Goal: Task Accomplishment & Management: Manage account settings

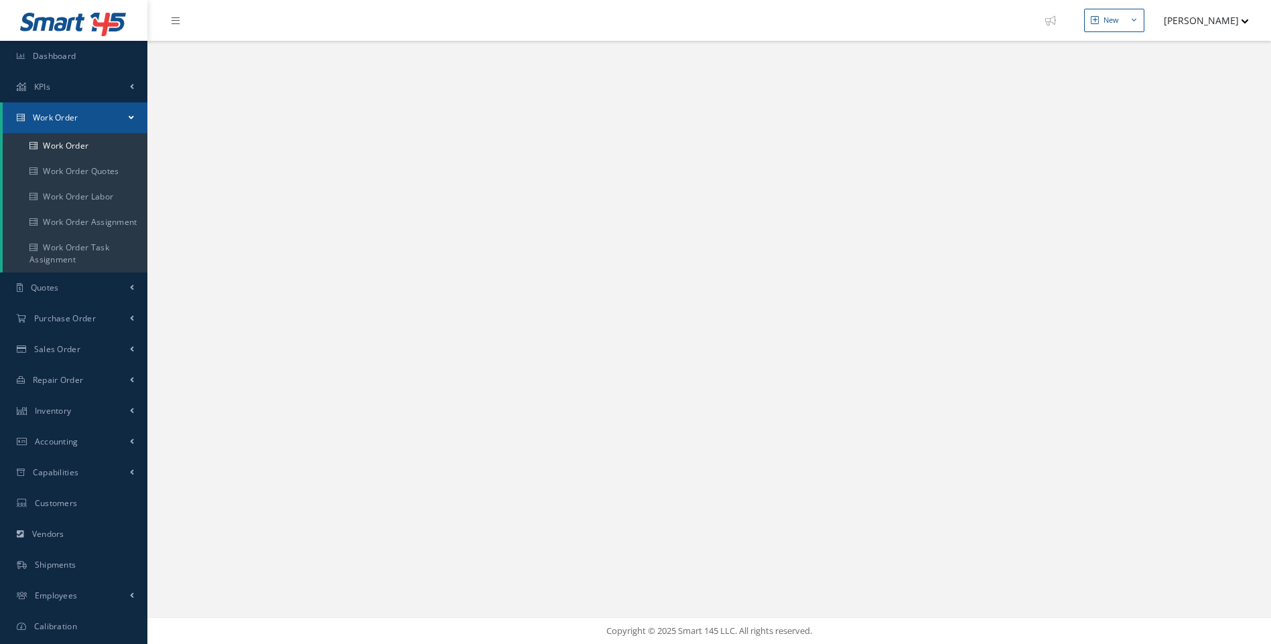
select select "25"
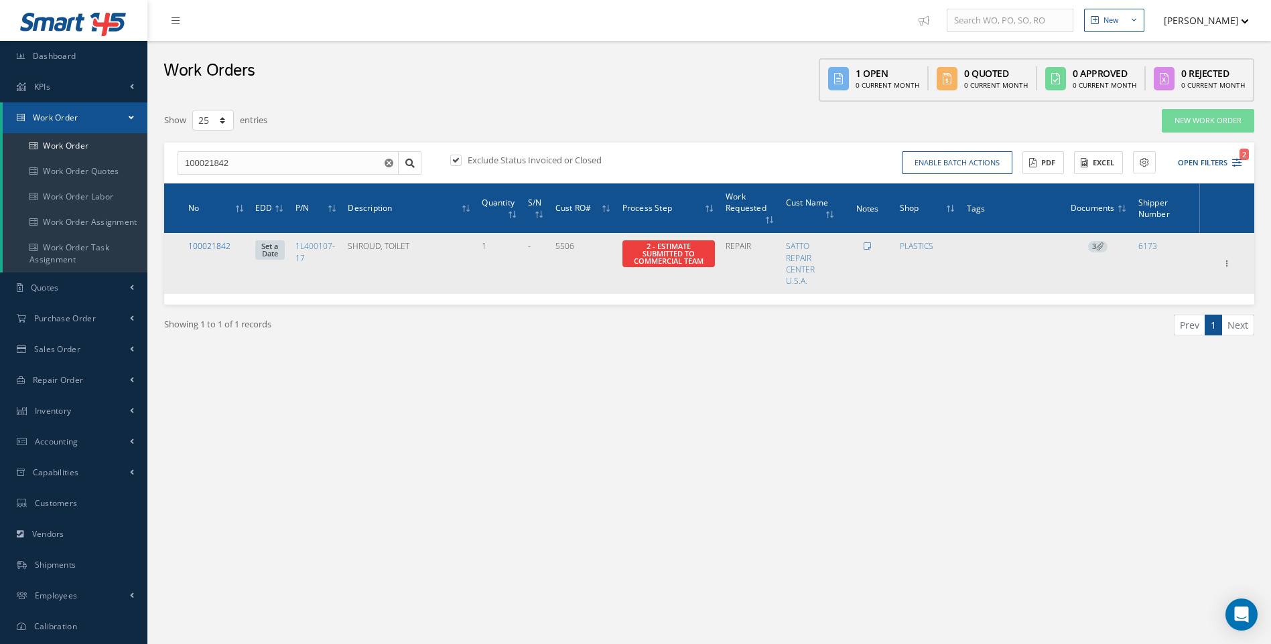
click at [208, 249] on link "100021842" at bounding box center [209, 245] width 42 height 11
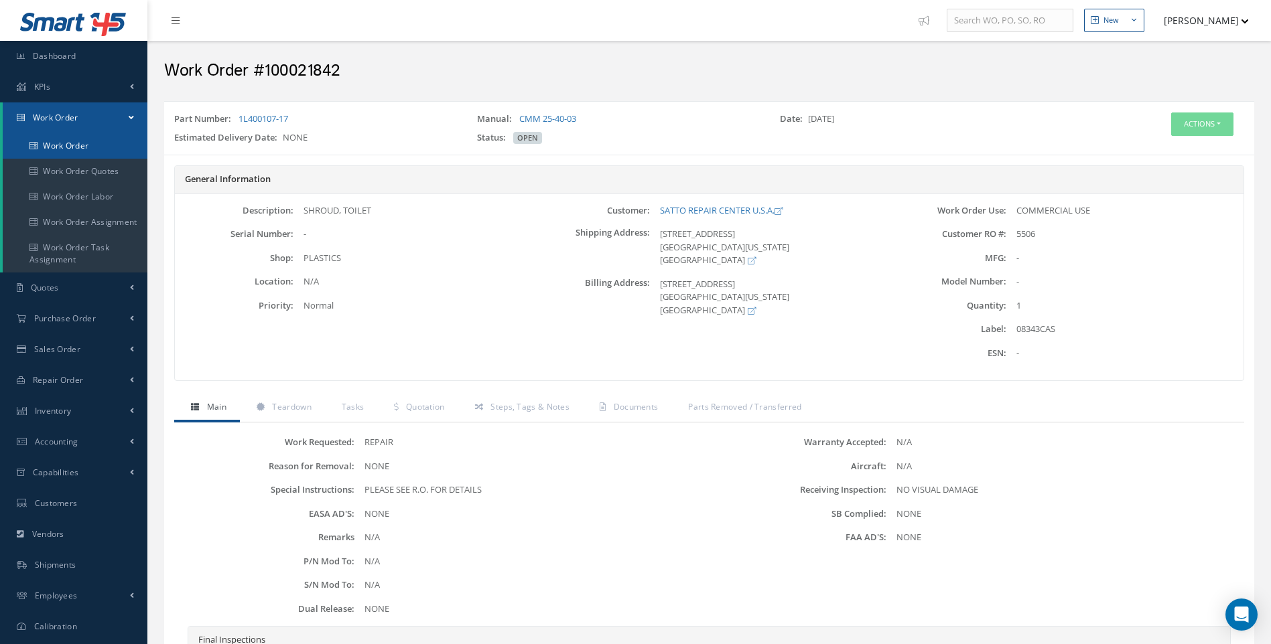
click at [76, 151] on link "Work Order" at bounding box center [75, 145] width 145 height 25
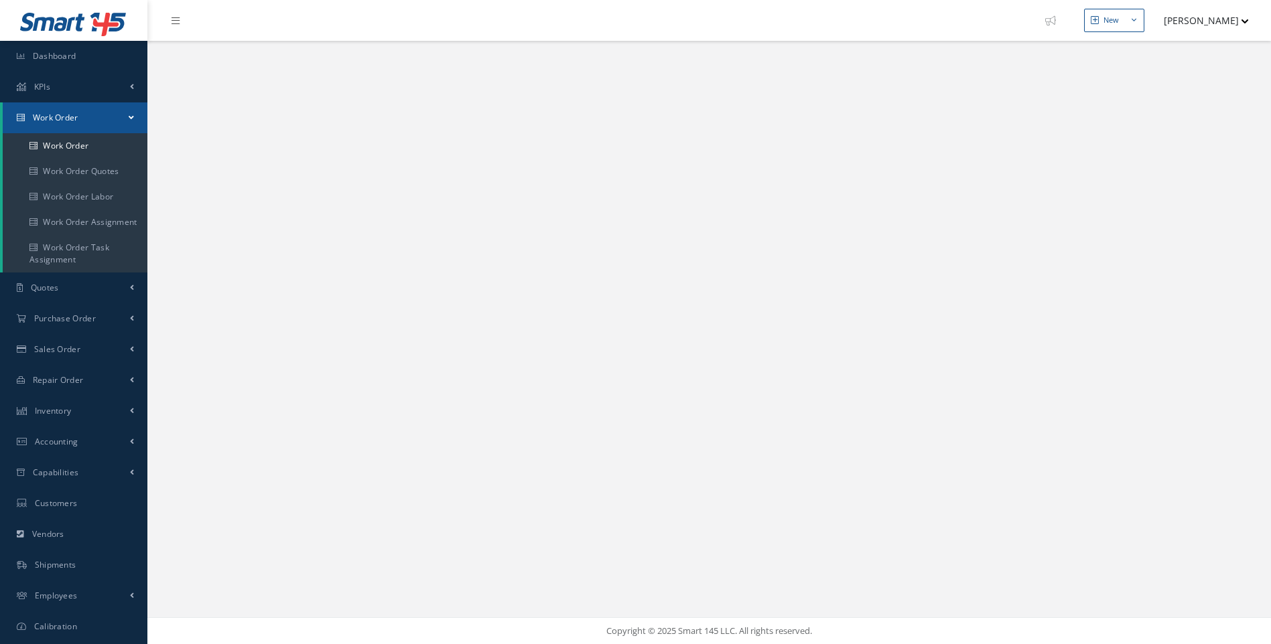
select select "25"
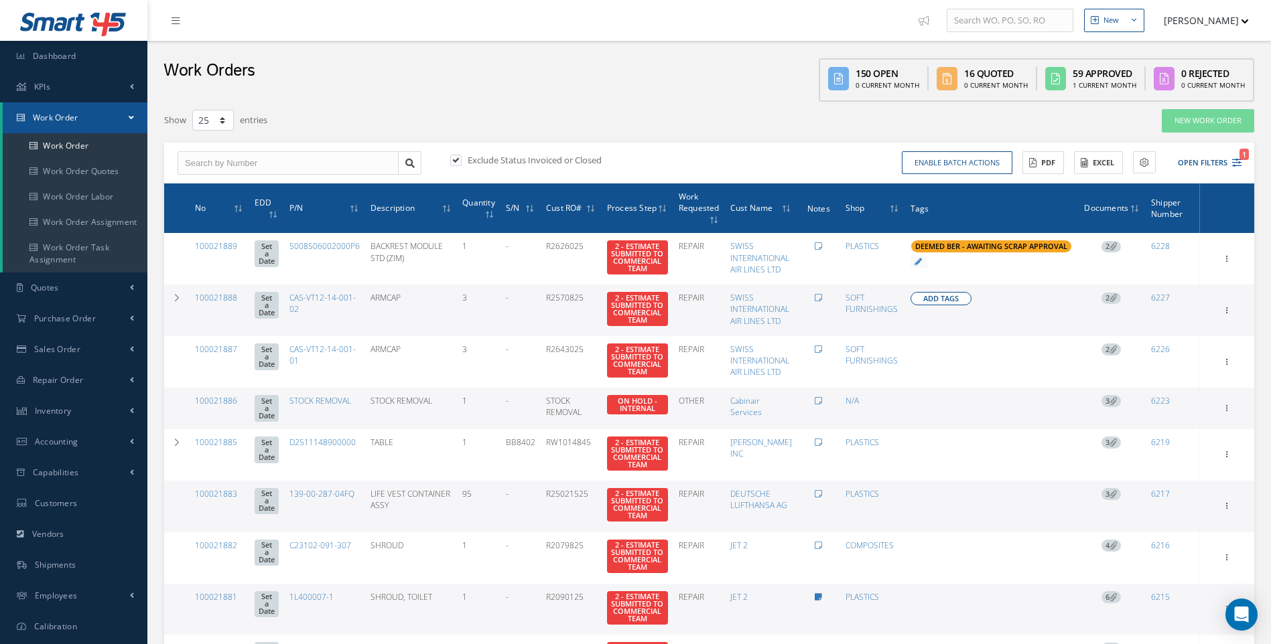
click at [925, 299] on button "Add Tags" at bounding box center [940, 298] width 61 height 13
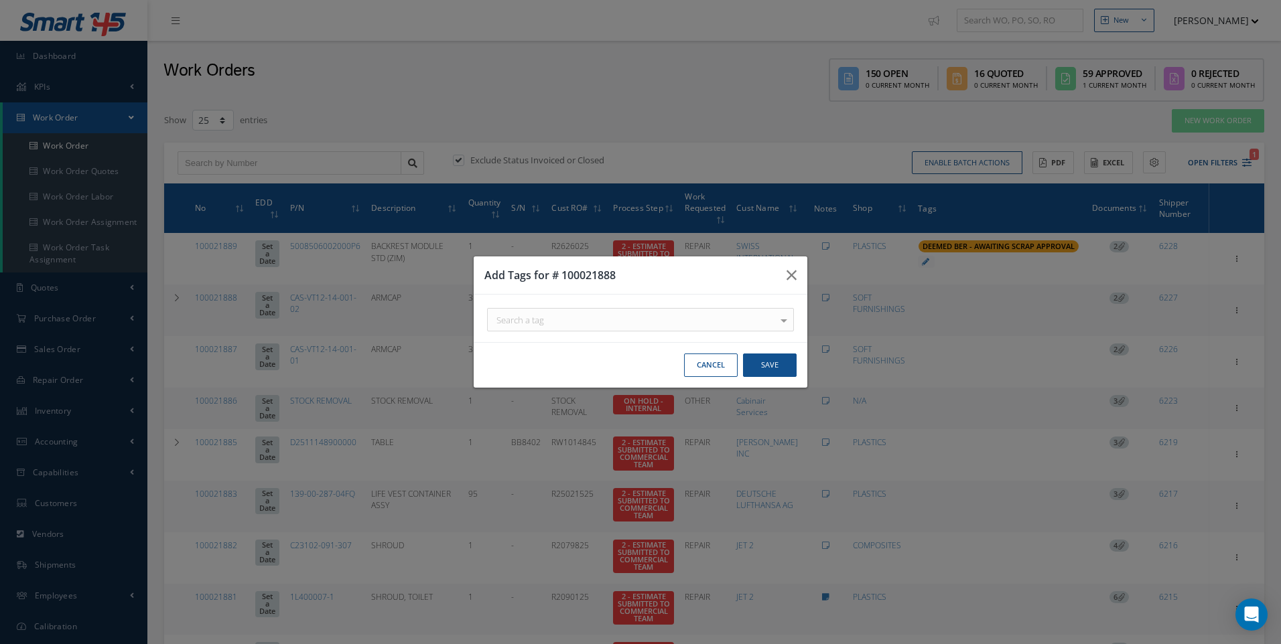
click at [703, 378] on div "Cancel Save" at bounding box center [641, 365] width 334 height 46
click at [702, 368] on button "Cancel" at bounding box center [711, 365] width 54 height 23
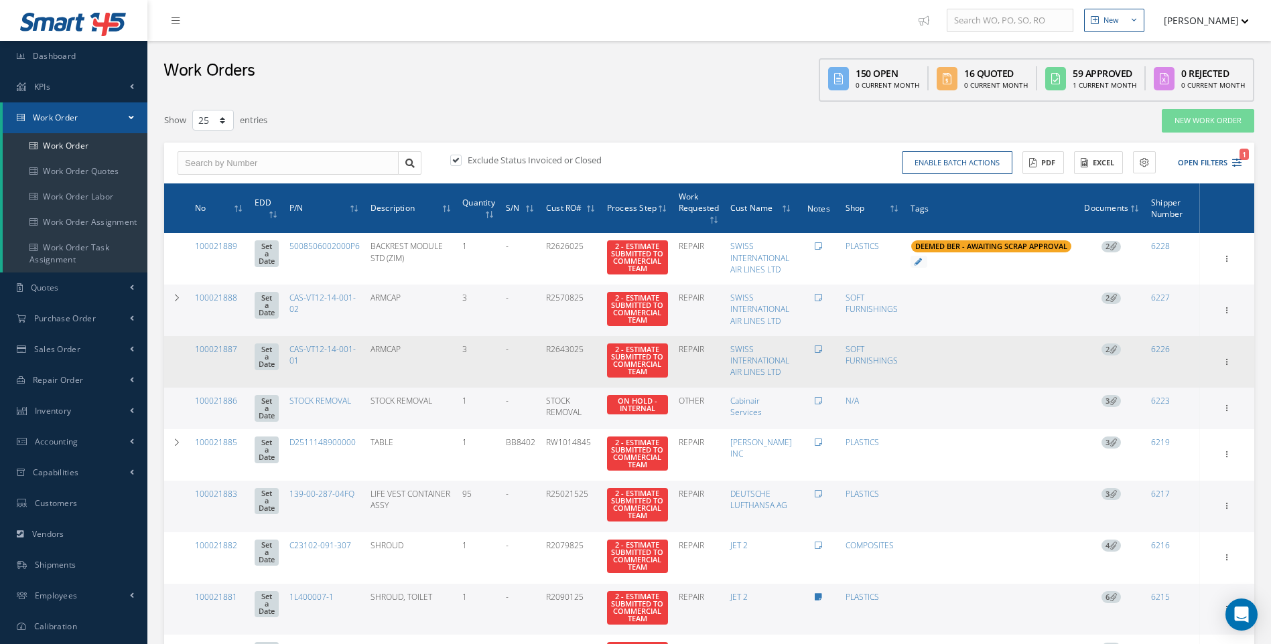
click at [1108, 356] on span "2" at bounding box center [1110, 350] width 19 height 12
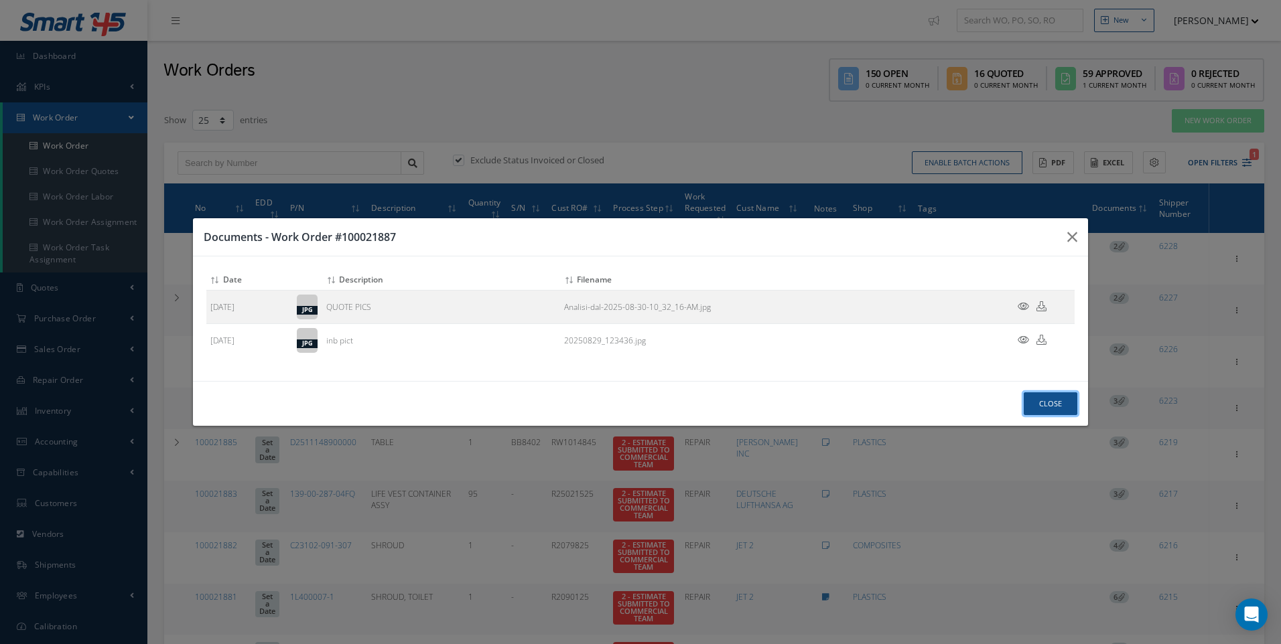
click at [1043, 401] on button "Close" at bounding box center [1051, 404] width 54 height 23
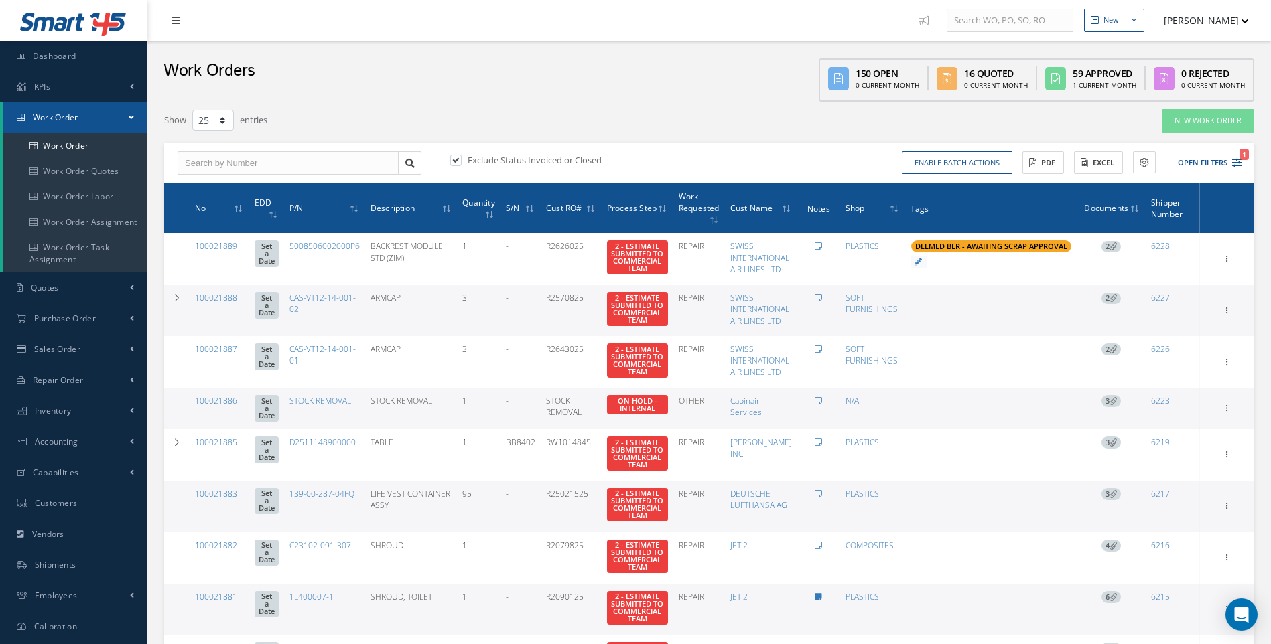
click at [782, 143] on div "Exclude Status Invoiced or Closed Enable batch actions Update Work Orders Close…" at bounding box center [709, 164] width 1090 height 42
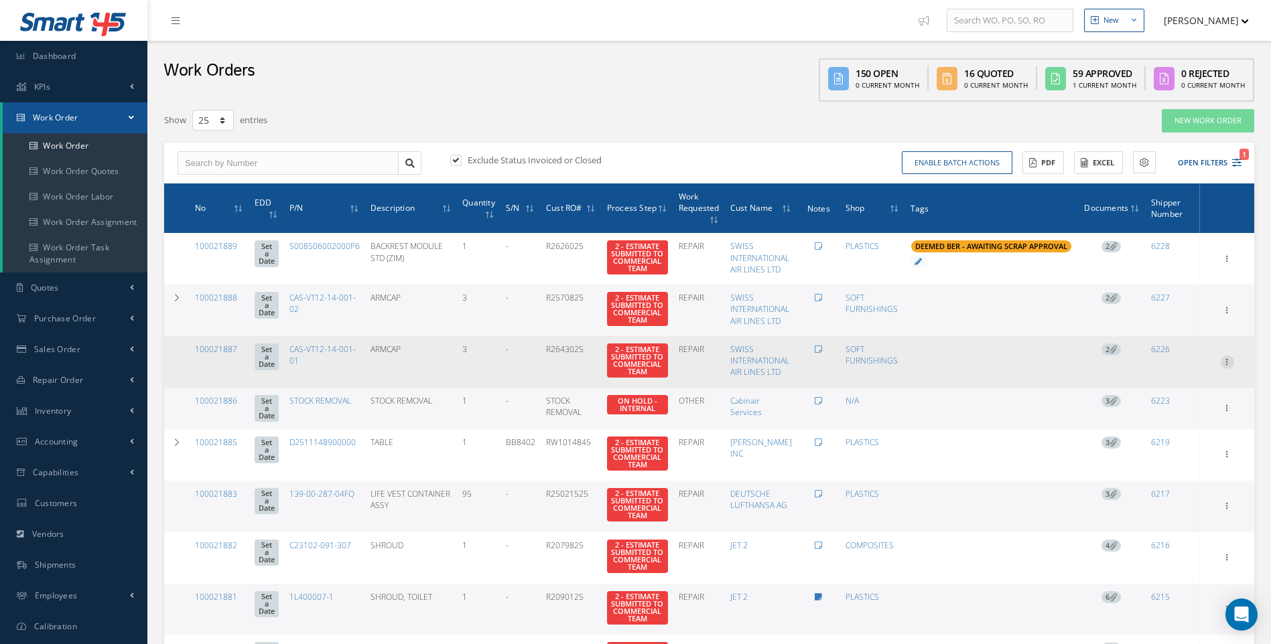
click at [1225, 366] on icon at bounding box center [1226, 361] width 13 height 11
click at [1156, 483] on link "Documents" at bounding box center [1166, 474] width 106 height 17
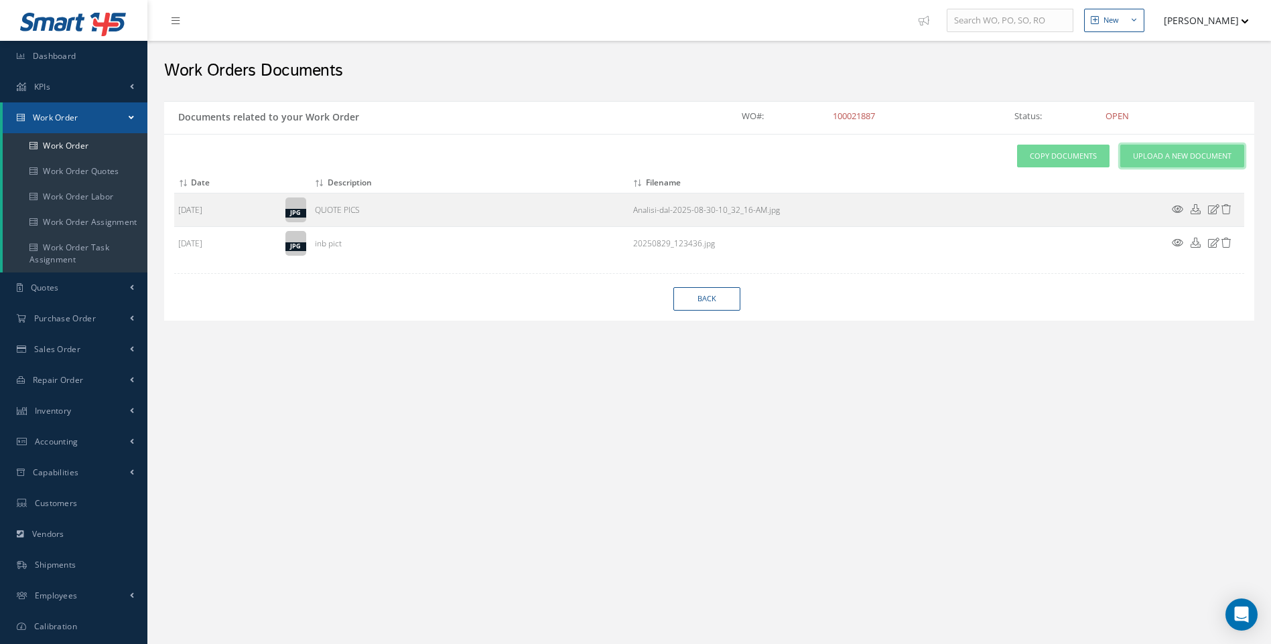
click at [1194, 156] on span "Upload a New Document" at bounding box center [1182, 156] width 98 height 11
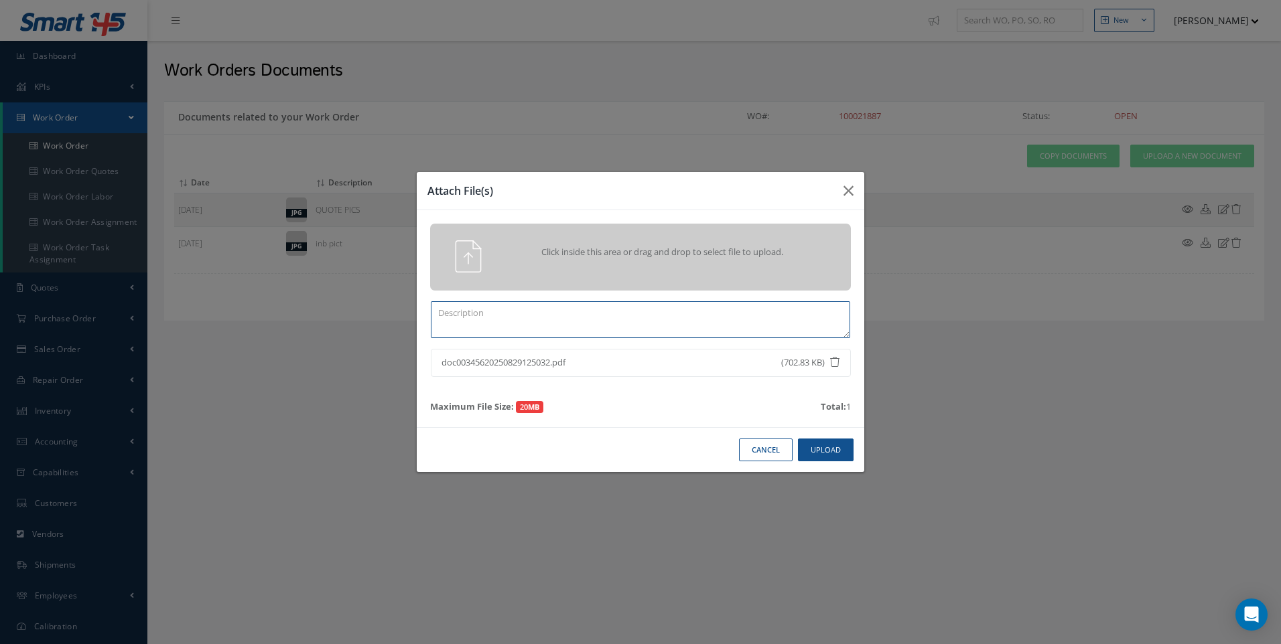
click at [477, 314] on textarea at bounding box center [640, 319] width 419 height 37
click at [444, 316] on textarea "r2643025" at bounding box center [640, 319] width 419 height 37
type textarea "R2643025"
click at [821, 448] on button "Upload" at bounding box center [826, 450] width 56 height 23
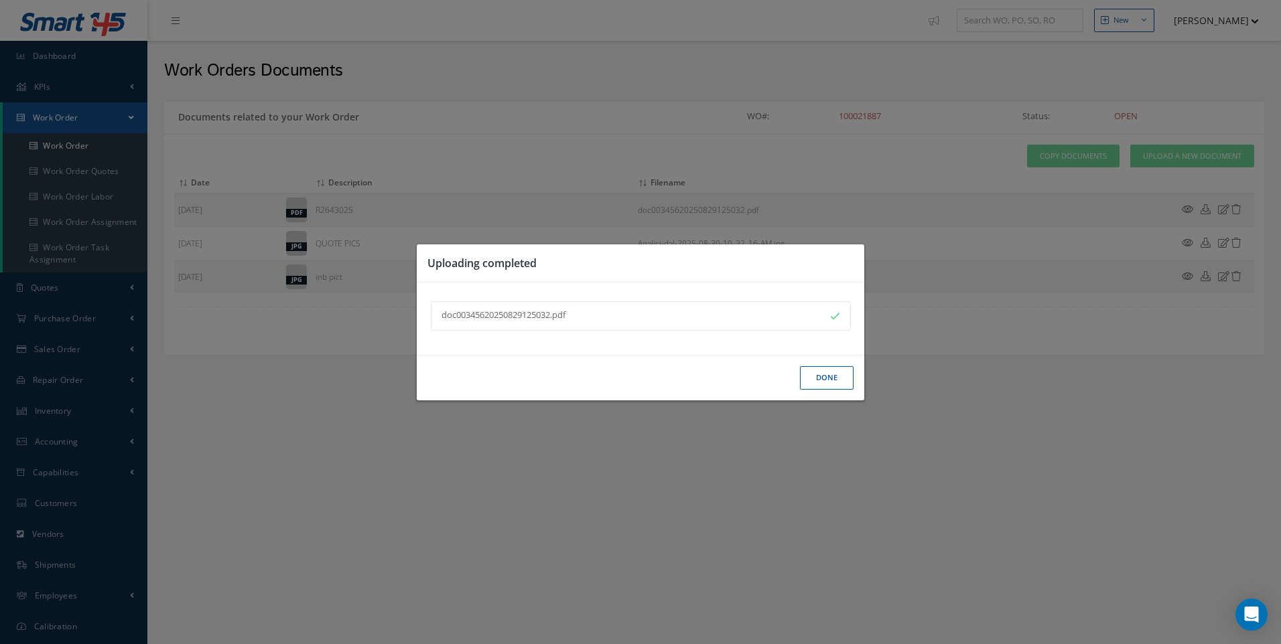
click at [826, 382] on button "Done" at bounding box center [827, 377] width 54 height 23
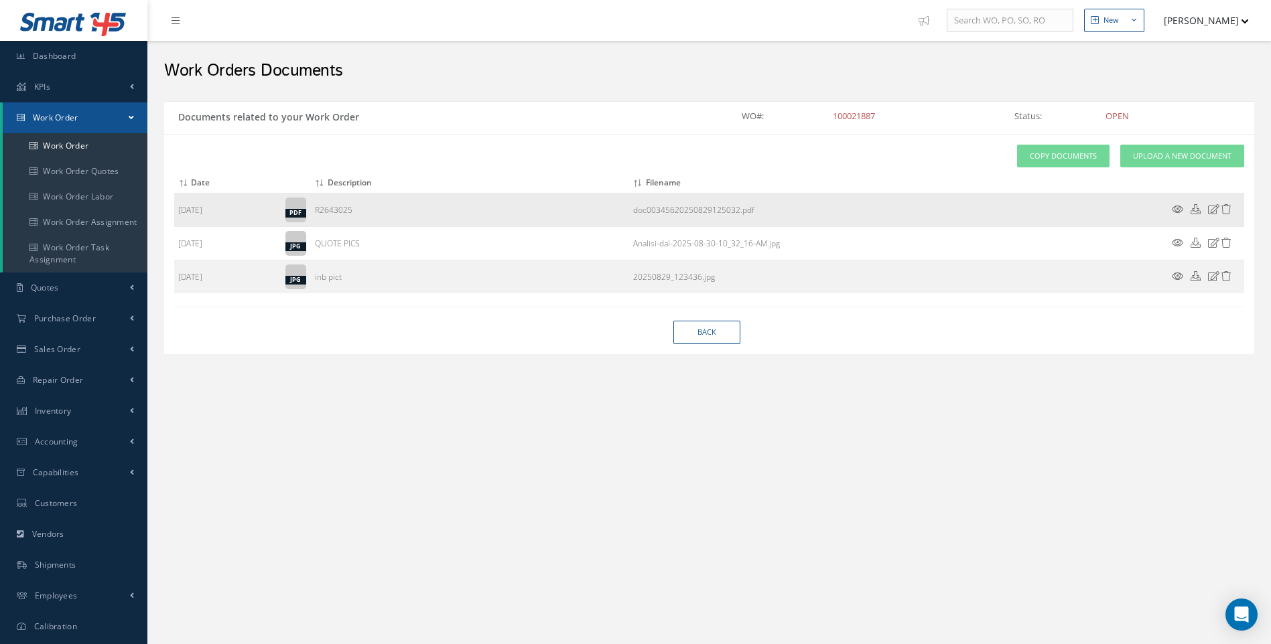
click at [1173, 207] on icon at bounding box center [1177, 209] width 11 height 10
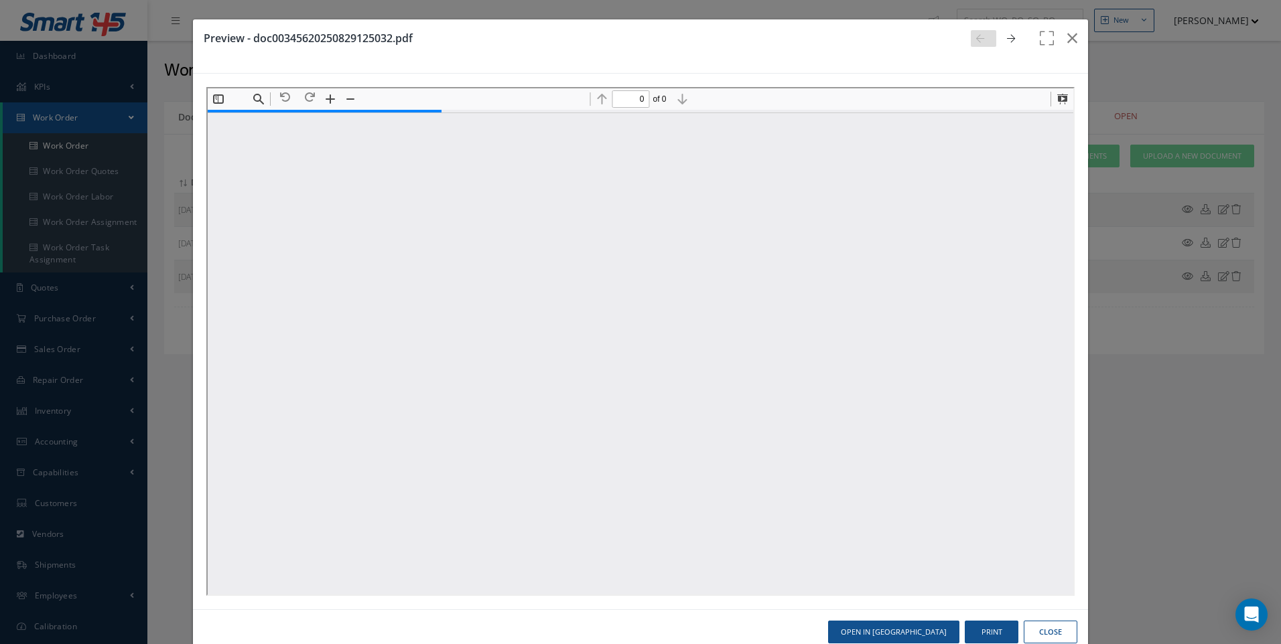
type input "1"
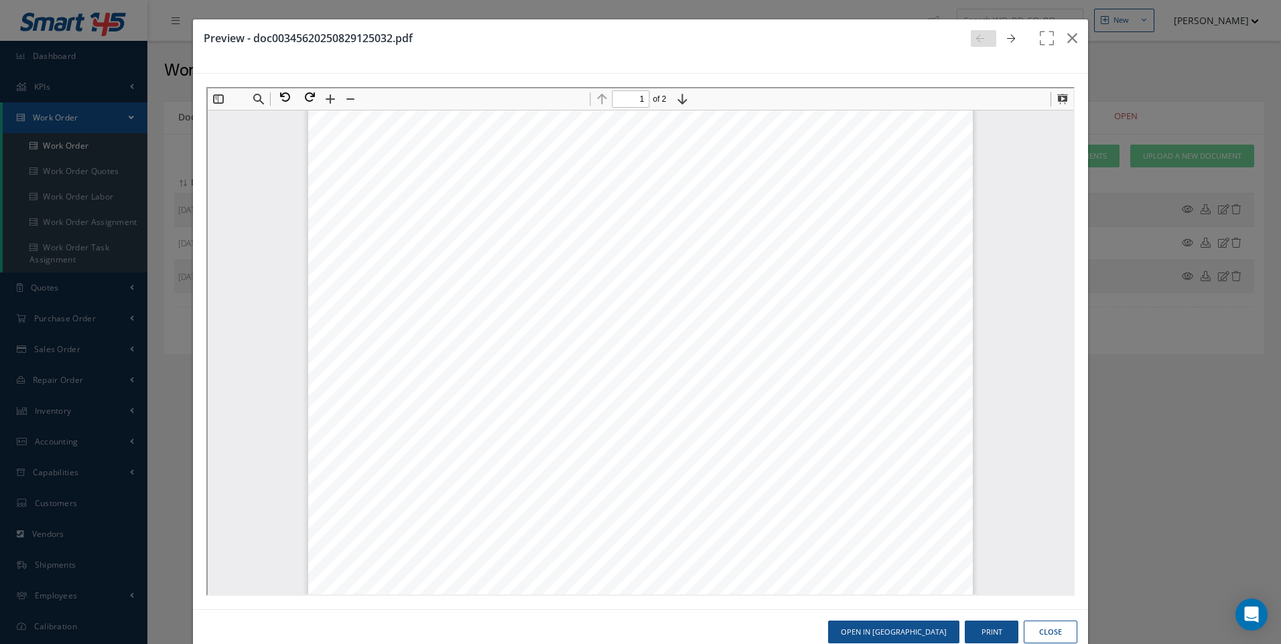
scroll to position [342, 0]
click at [1054, 633] on button "Close" at bounding box center [1051, 632] width 54 height 23
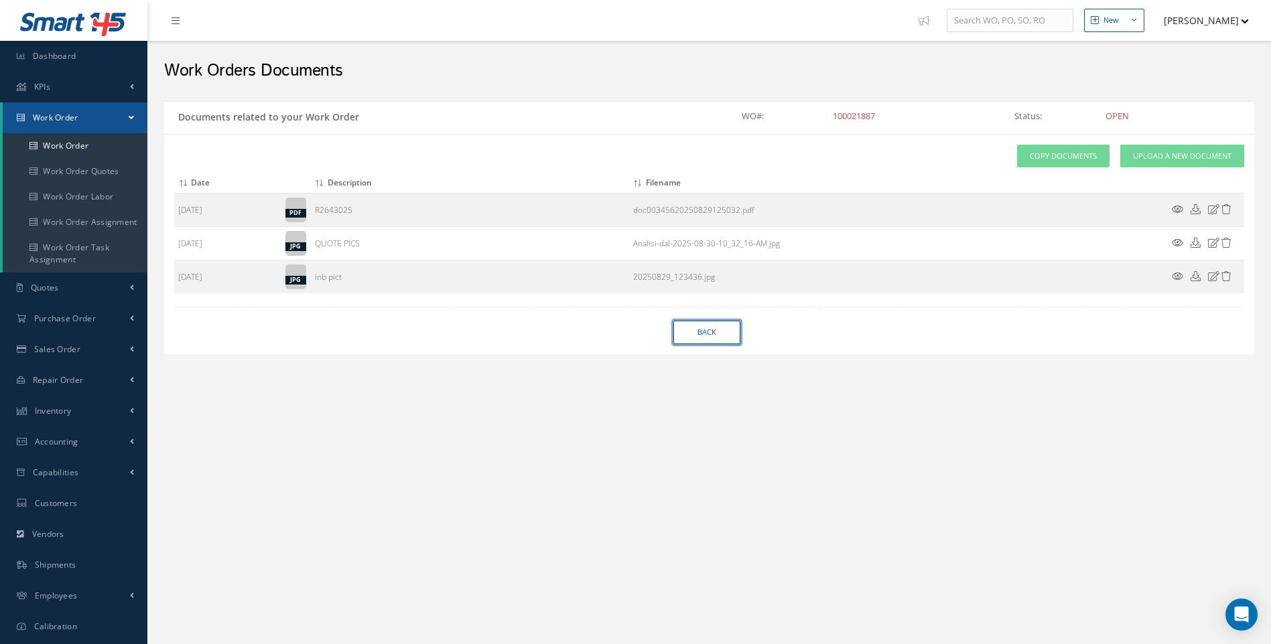
click at [691, 328] on link "Back" at bounding box center [706, 332] width 67 height 23
select select "25"
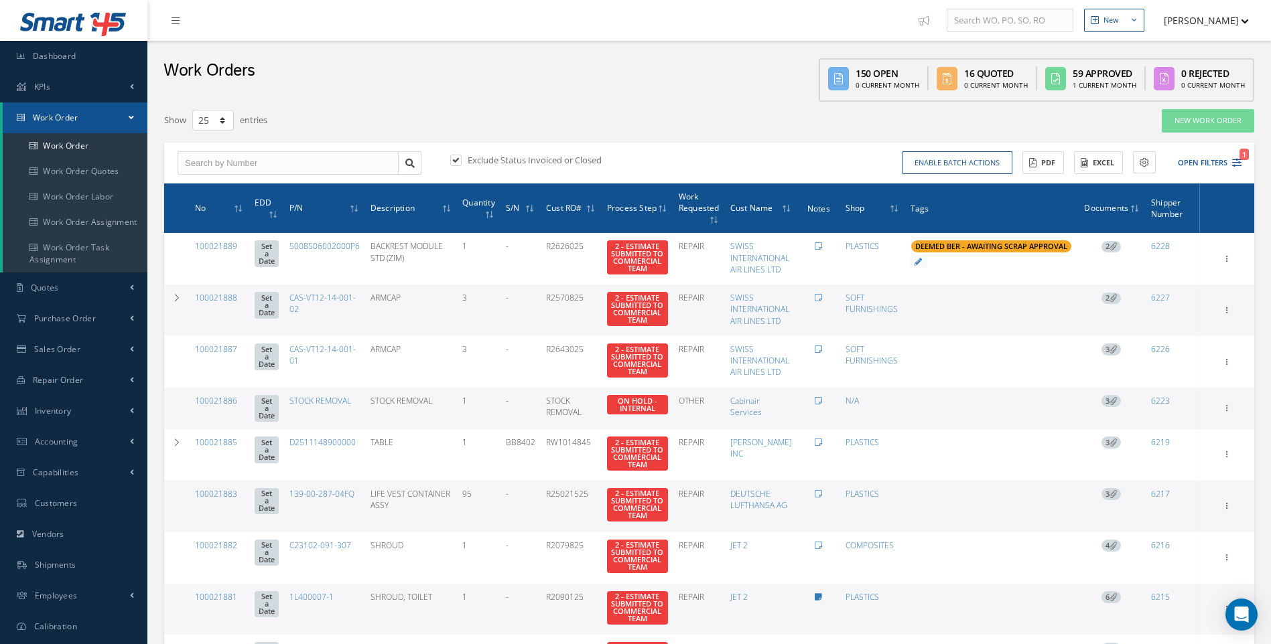
click at [921, 329] on td "Add Tags Add Tags for # 100021888 Search a tag 21G ORDER For use on 21G Orders.…" at bounding box center [991, 311] width 172 height 52
click at [1230, 315] on icon at bounding box center [1226, 309] width 13 height 11
click at [1150, 449] on link "Documents" at bounding box center [1166, 439] width 106 height 17
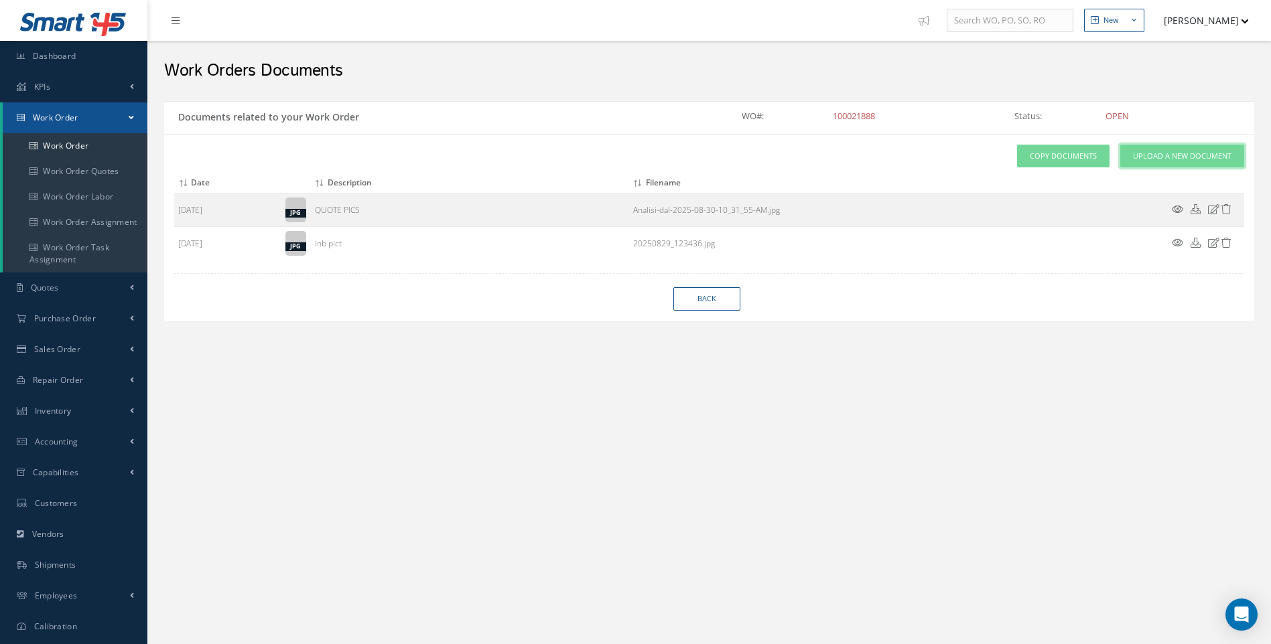
click at [1194, 152] on span "Upload a New Document" at bounding box center [1182, 156] width 98 height 11
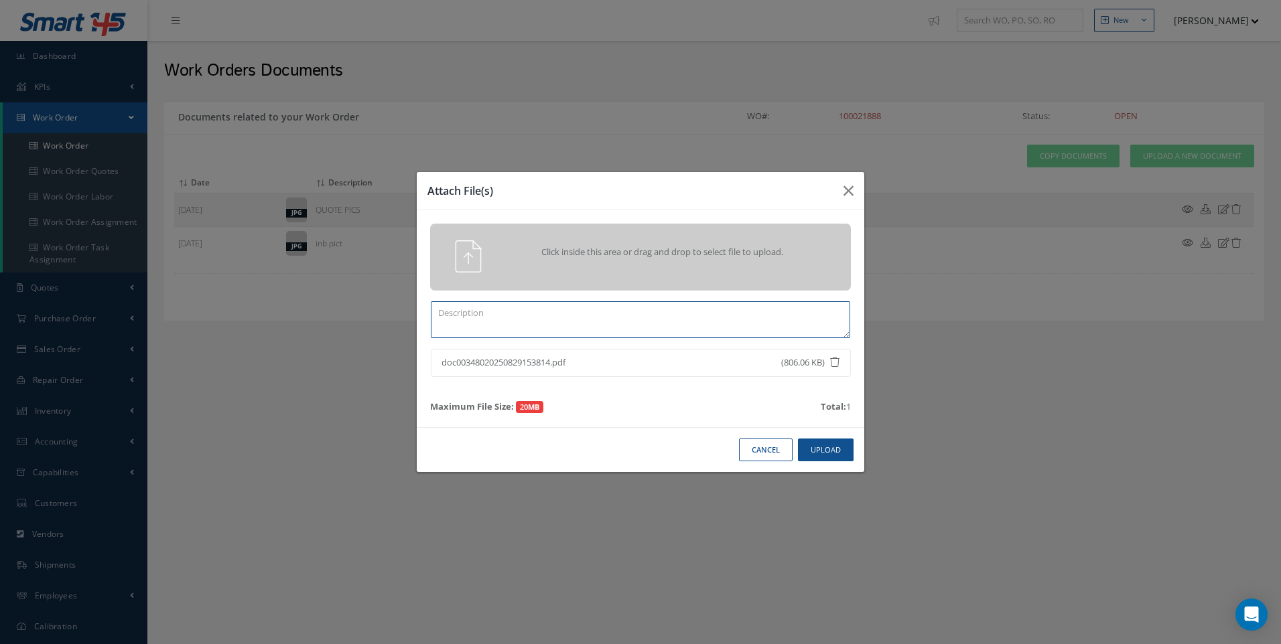
click at [473, 317] on textarea at bounding box center [640, 319] width 419 height 37
type textarea "R2570825"
click at [829, 453] on button "Upload" at bounding box center [826, 450] width 56 height 23
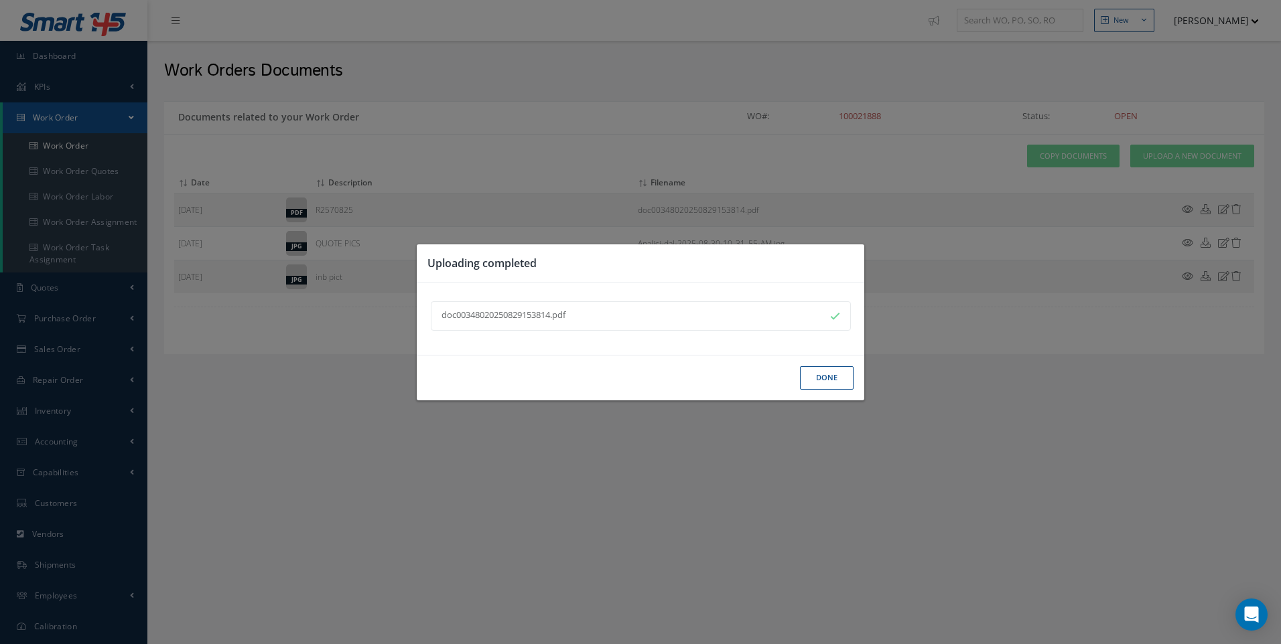
click at [825, 378] on button "Done" at bounding box center [827, 377] width 54 height 23
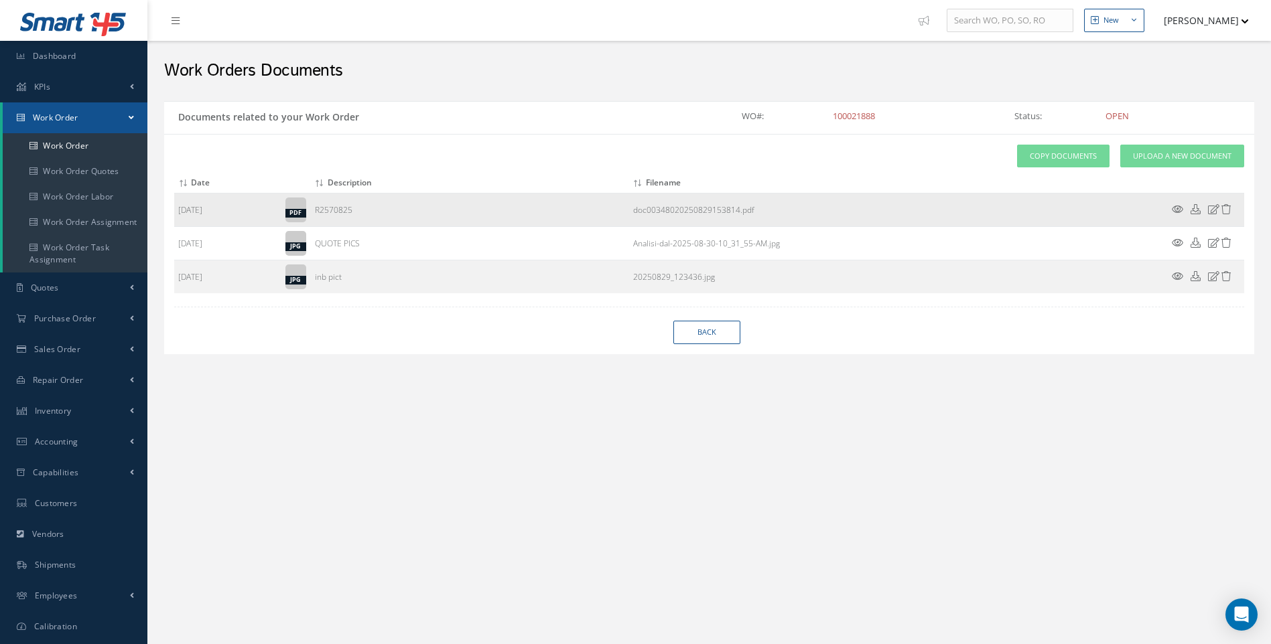
click at [1178, 206] on icon at bounding box center [1177, 209] width 11 height 10
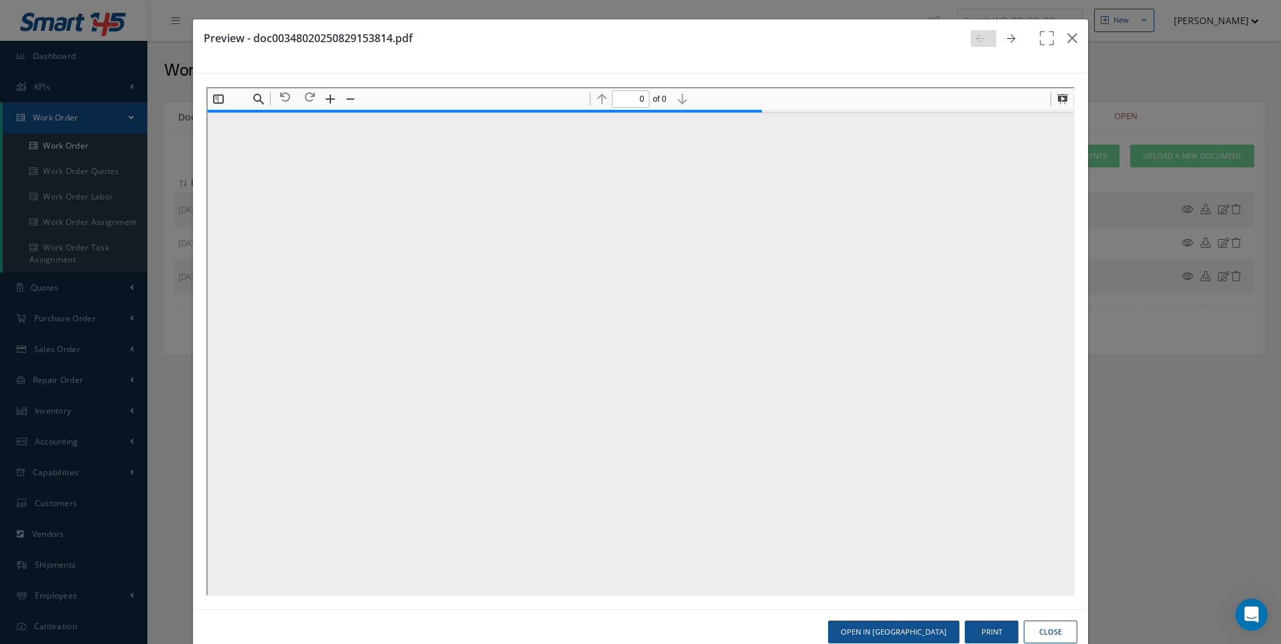
type input "1"
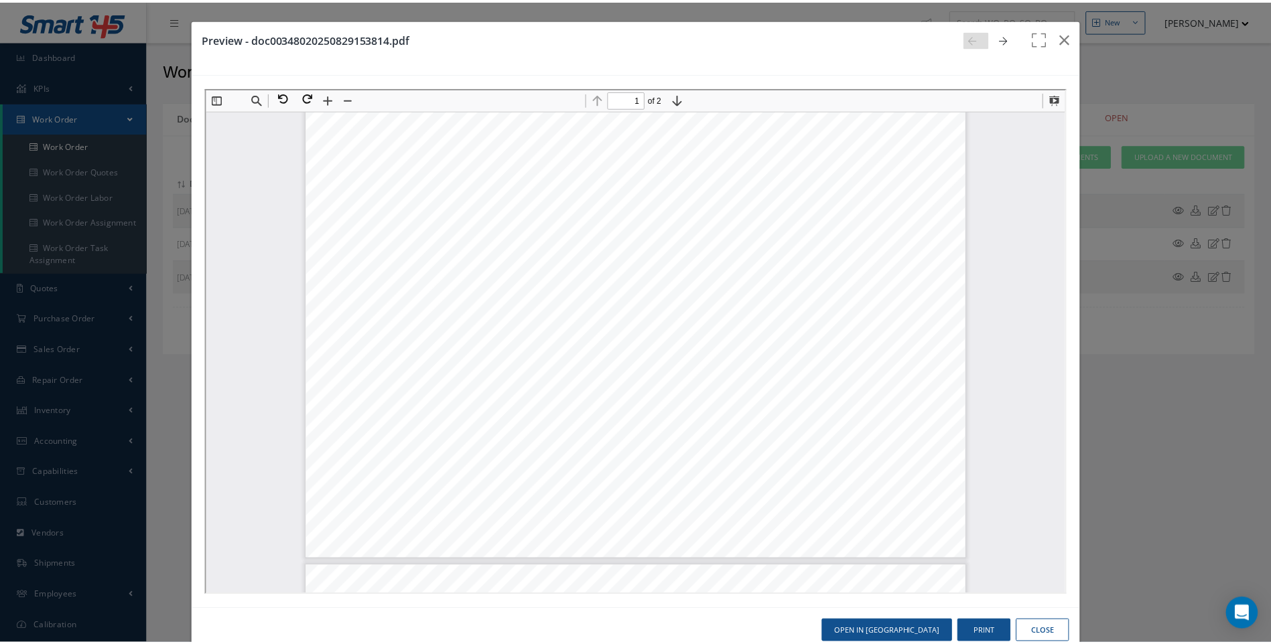
scroll to position [543, 0]
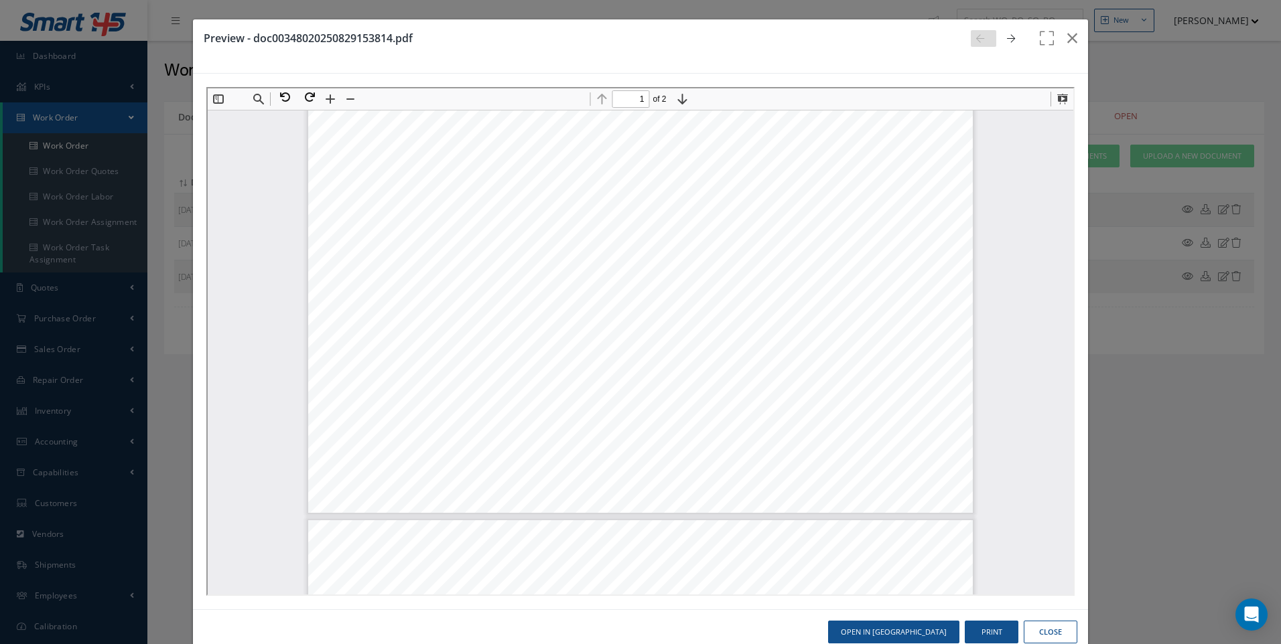
click at [1042, 633] on button "Close" at bounding box center [1051, 632] width 54 height 23
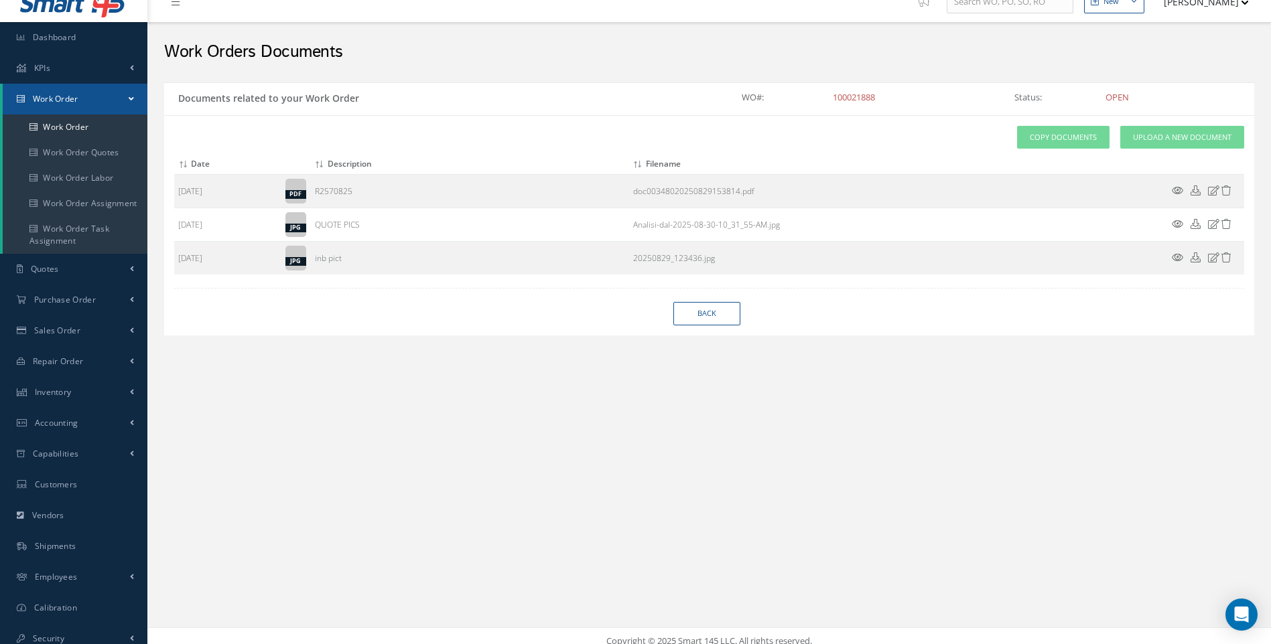
scroll to position [29, 0]
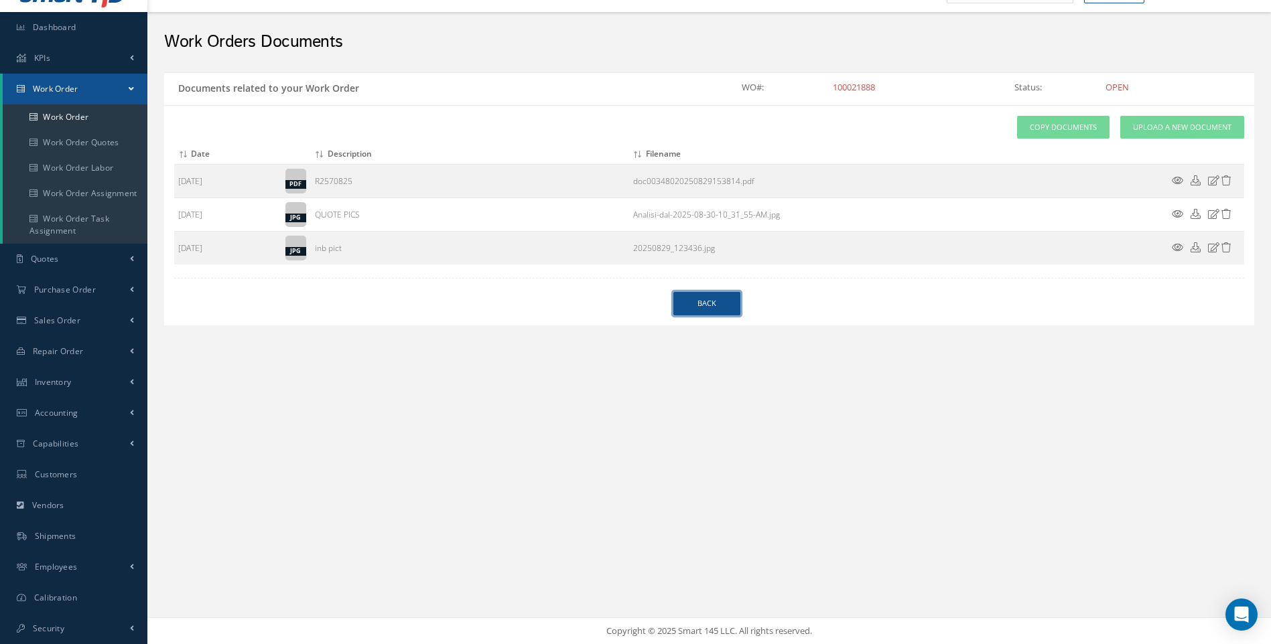
click at [721, 311] on link "Back" at bounding box center [706, 303] width 67 height 23
select select "25"
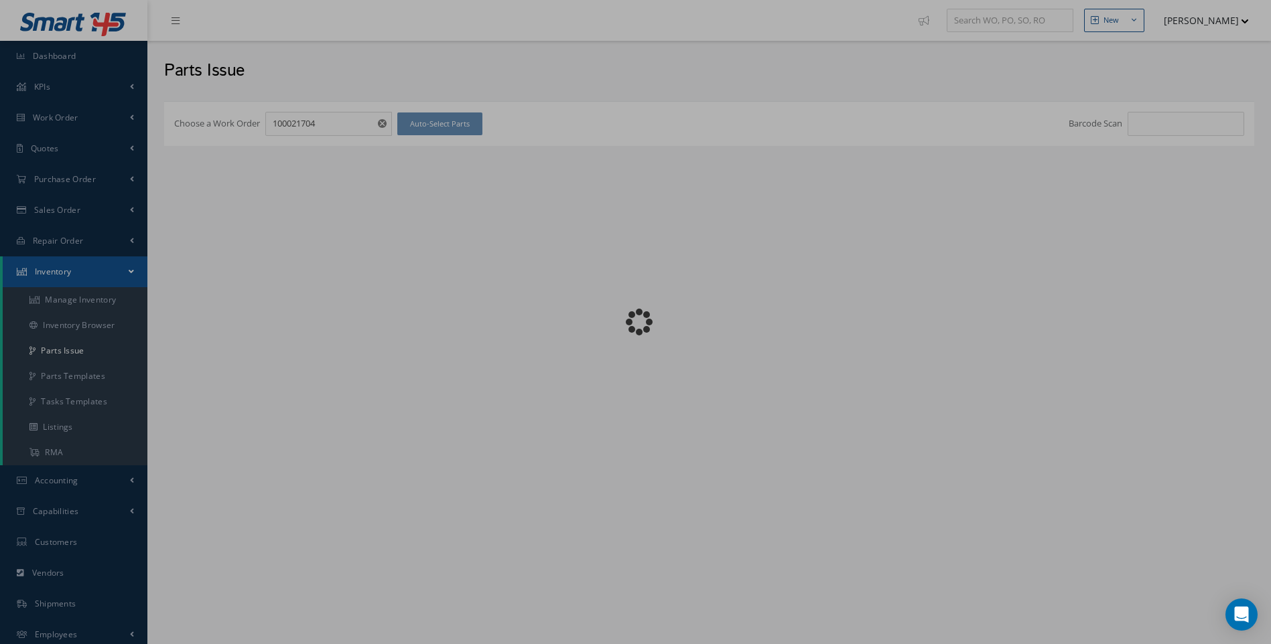
checkbox input "false"
